Goal: Task Accomplishment & Management: Use online tool/utility

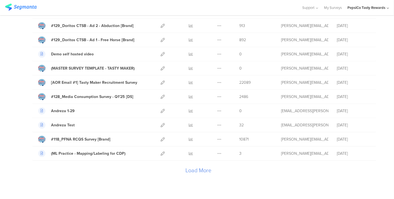
scroll to position [625, 0]
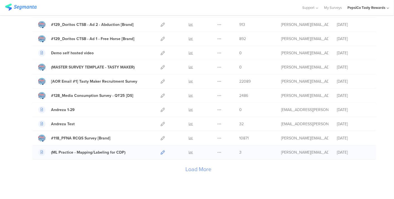
click at [161, 150] on icon at bounding box center [163, 152] width 4 height 4
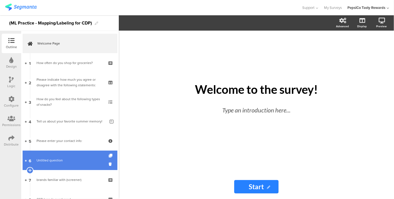
click at [60, 156] on link "6 Untitled question" at bounding box center [70, 161] width 95 height 20
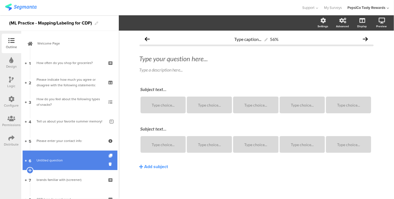
scroll to position [81, 0]
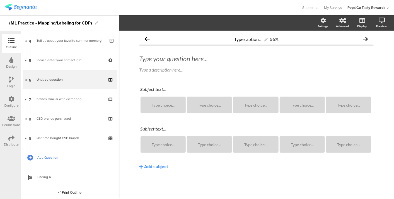
click at [42, 160] on span "Add Question" at bounding box center [72, 158] width 71 height 6
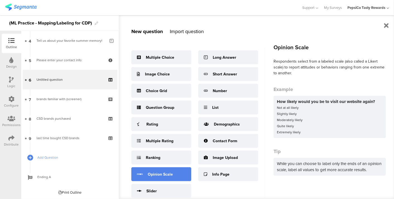
click at [150, 179] on div "Opinion Scale" at bounding box center [161, 174] width 60 height 14
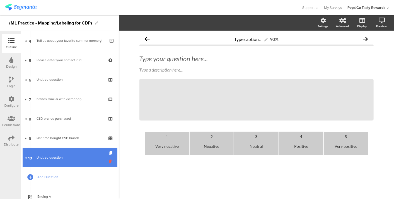
click at [109, 161] on icon at bounding box center [111, 161] width 5 height 5
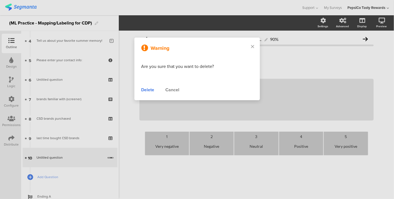
click at [145, 89] on div "Delete" at bounding box center [147, 90] width 13 height 7
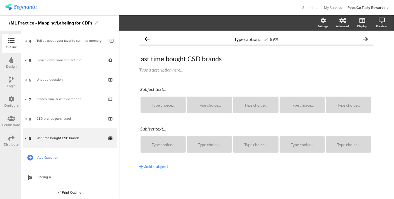
click at [51, 159] on span "Add Question" at bounding box center [72, 158] width 71 height 6
